Goal: Task Accomplishment & Management: Use online tool/utility

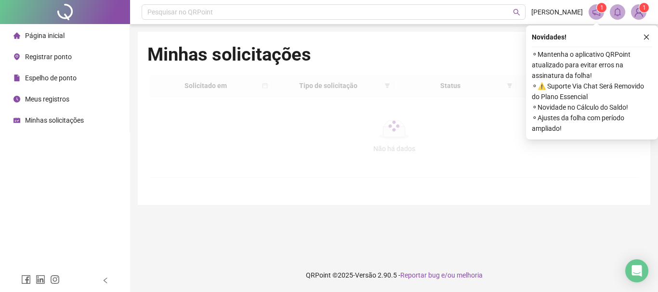
click at [54, 61] on div "Registrar ponto" at bounding box center [42, 56] width 58 height 19
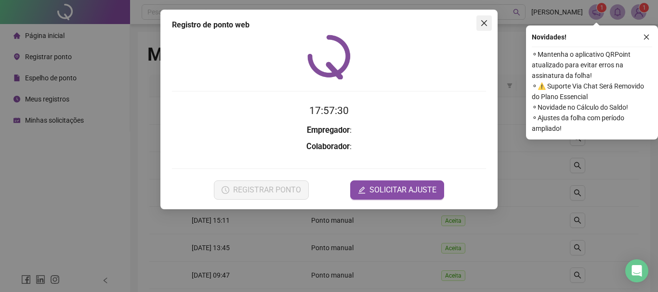
click at [481, 23] on icon "close" at bounding box center [484, 23] width 8 height 8
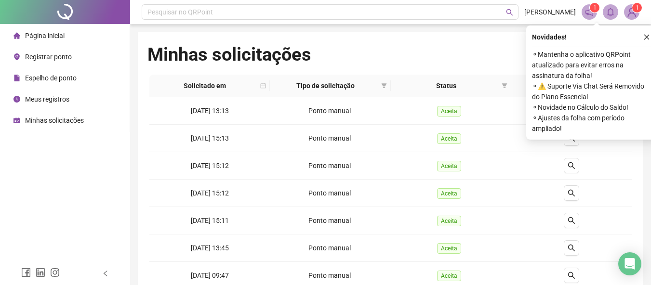
click at [60, 59] on span "Registrar ponto" at bounding box center [48, 57] width 47 height 8
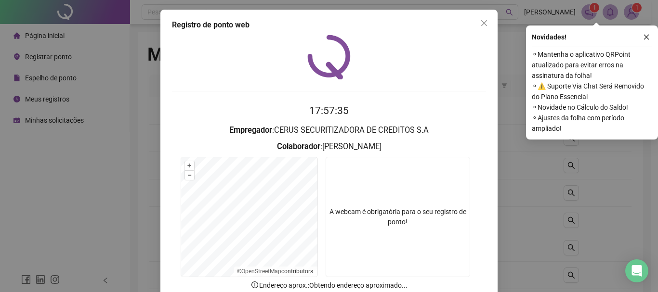
scroll to position [63, 0]
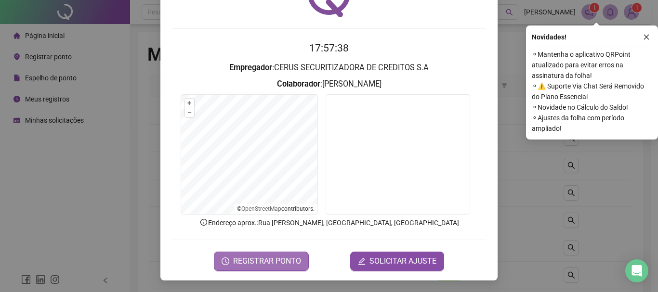
click at [286, 263] on span "REGISTRAR PONTO" at bounding box center [267, 262] width 68 height 12
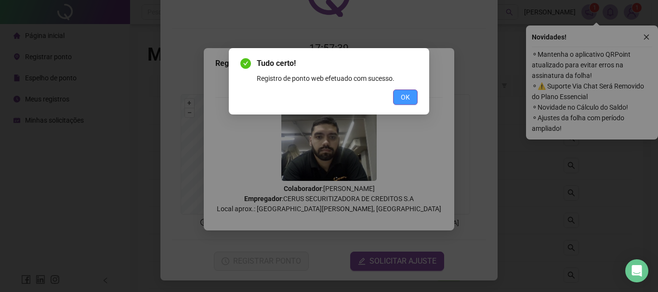
click at [402, 98] on span "OK" at bounding box center [405, 97] width 9 height 11
